Goal: Information Seeking & Learning: Learn about a topic

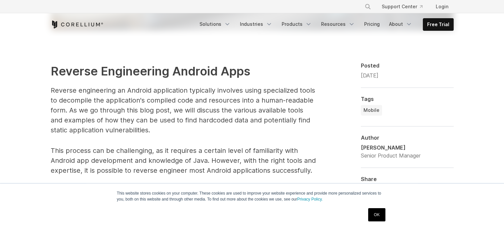
click at [371, 216] on link "OK" at bounding box center [376, 214] width 17 height 13
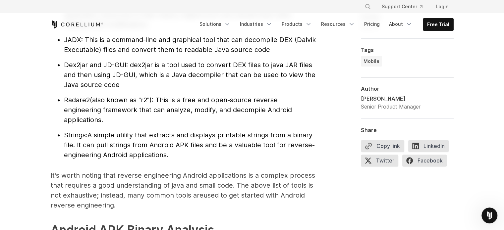
scroll to position [789, 0]
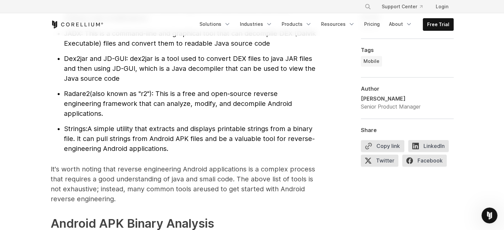
drag, startPoint x: 208, startPoint y: 116, endPoint x: 207, endPoint y: 129, distance: 12.6
click at [207, 129] on ul "APKtool : A powerful tool for reverse engineering APK files. It can decode appl…" at bounding box center [183, 73] width 265 height 160
click at [224, 97] on span "(also known as "r2"): This is a free and open-source reverse engineering framew…" at bounding box center [178, 104] width 228 height 28
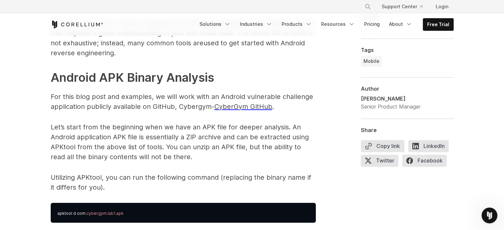
scroll to position [935, 0]
click at [224, 97] on p "For this blog post and examples, we will work with an Android vulnerable challe…" at bounding box center [183, 102] width 265 height 20
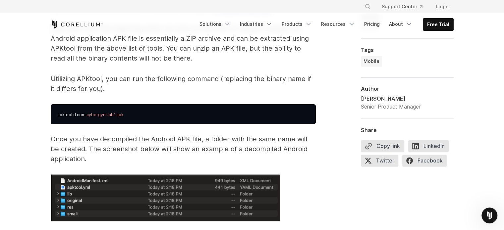
scroll to position [1033, 0]
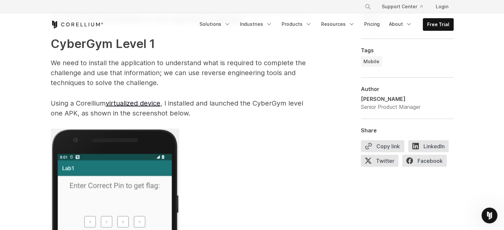
scroll to position [1274, 0]
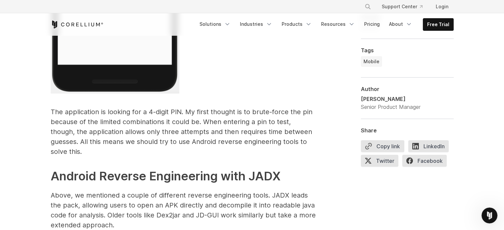
scroll to position [1568, 0]
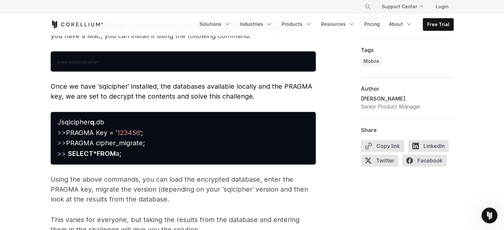
click at [217, 124] on pre "./sqlcipher q .db >> PRAGMA Key = ‘ 123456 ’; >> PRAGMA cipher_migrate; >> SELE…" at bounding box center [183, 138] width 265 height 52
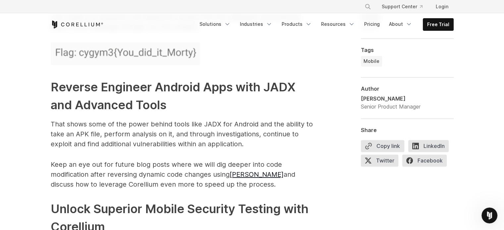
scroll to position [3421, 0]
